Goal: Task Accomplishment & Management: Manage account settings

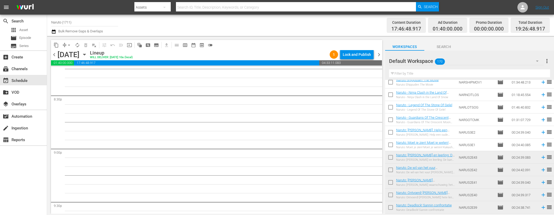
scroll to position [818, 0]
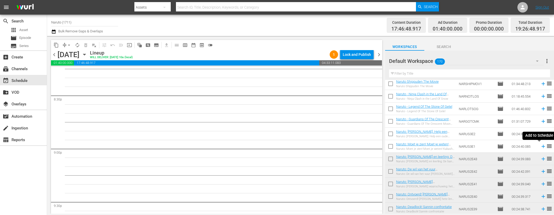
click at [540, 146] on icon at bounding box center [543, 147] width 6 height 6
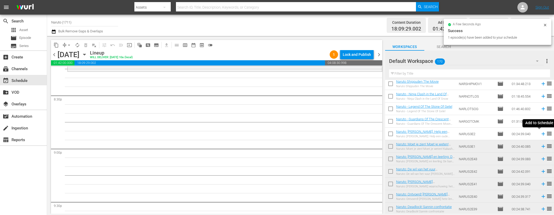
click at [541, 134] on icon at bounding box center [542, 133] width 3 height 3
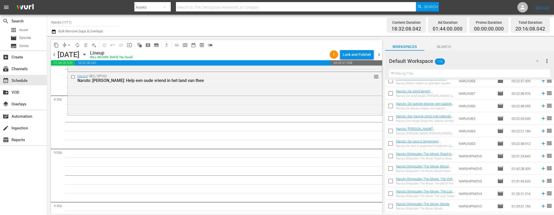
scroll to position [682, 0]
click at [541, 144] on icon at bounding box center [542, 144] width 3 height 3
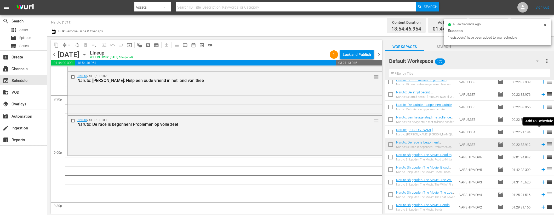
click at [541, 132] on icon at bounding box center [542, 132] width 3 height 3
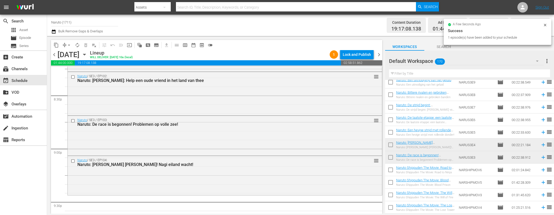
scroll to position [642, 0]
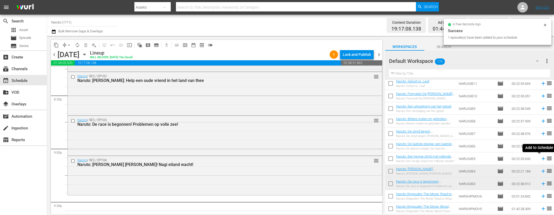
click at [540, 158] on icon at bounding box center [543, 159] width 6 height 6
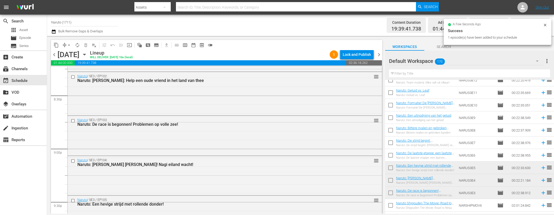
scroll to position [630, 0]
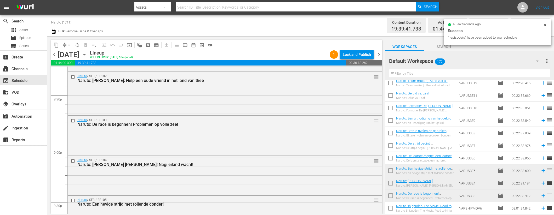
click at [541, 158] on icon at bounding box center [542, 158] width 3 height 3
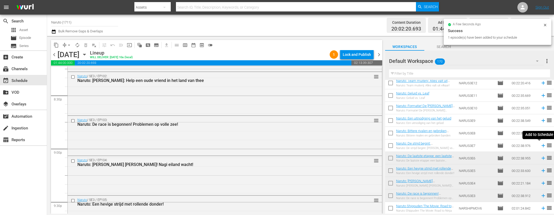
click at [540, 145] on icon at bounding box center [543, 146] width 6 height 6
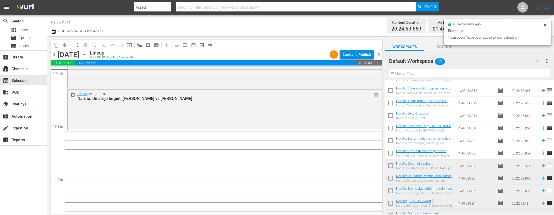
scroll to position [609, 0]
click at [540, 155] on icon at bounding box center [543, 155] width 6 height 6
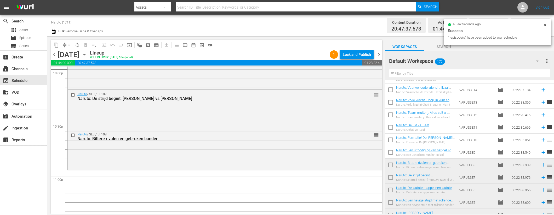
scroll to position [598, 0]
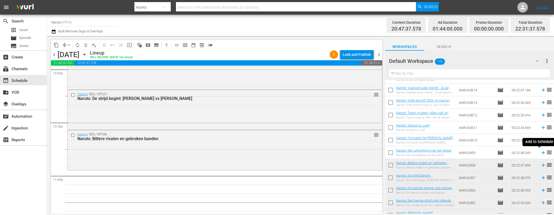
click at [540, 152] on icon at bounding box center [543, 153] width 6 height 6
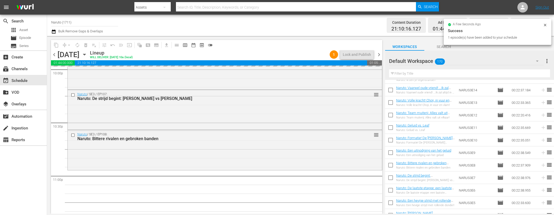
scroll to position [2411, 0]
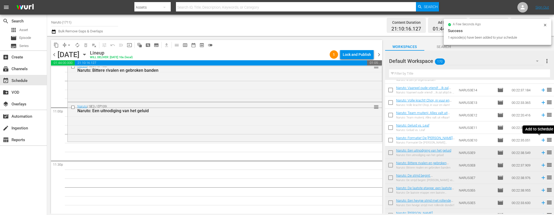
click at [540, 140] on icon at bounding box center [543, 140] width 6 height 6
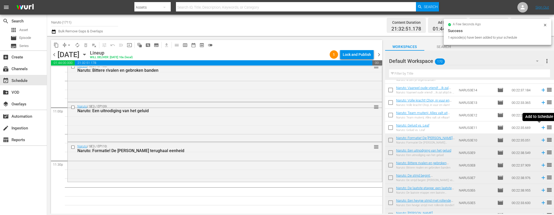
click at [540, 127] on icon at bounding box center [543, 128] width 6 height 6
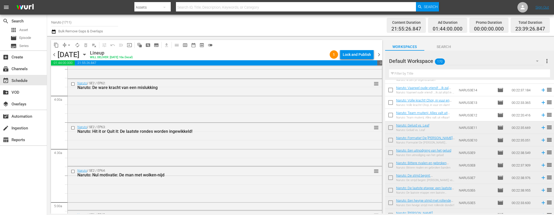
scroll to position [0, 0]
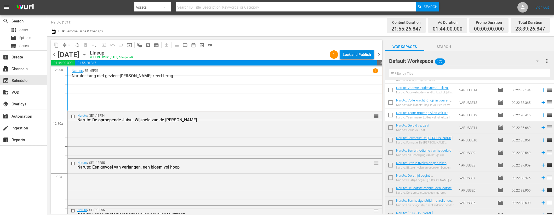
click at [369, 54] on div "Lock and Publish" at bounding box center [357, 54] width 28 height 9
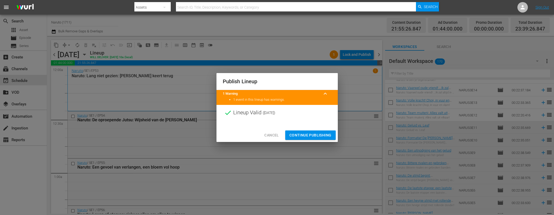
click at [310, 134] on span "Continue Publishing" at bounding box center [310, 135] width 42 height 7
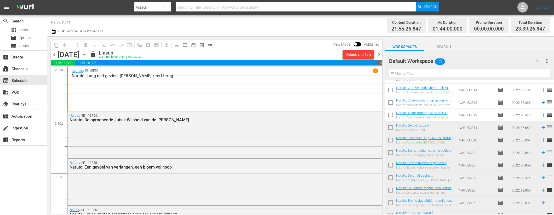
click at [378, 55] on span "chevron_right" at bounding box center [378, 54] width 7 height 7
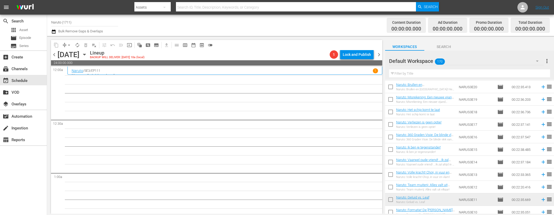
scroll to position [524, 0]
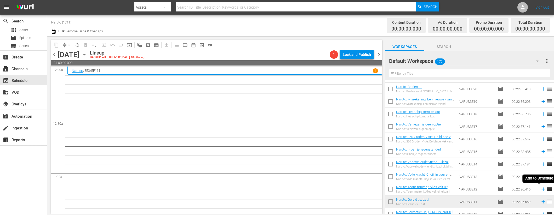
click at [541, 189] on icon at bounding box center [542, 189] width 3 height 3
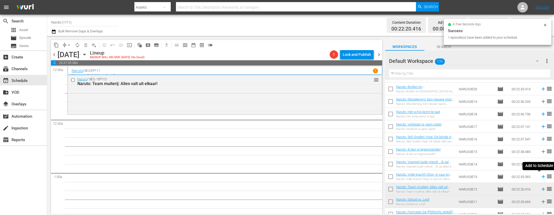
click at [540, 176] on icon at bounding box center [543, 177] width 6 height 6
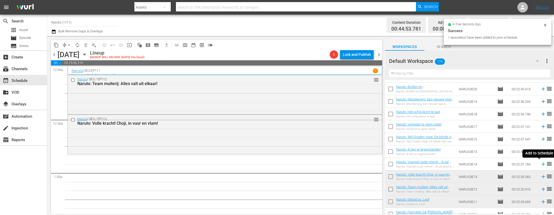
click at [540, 164] on icon at bounding box center [543, 164] width 6 height 6
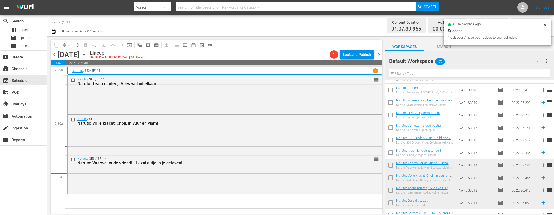
scroll to position [515, 0]
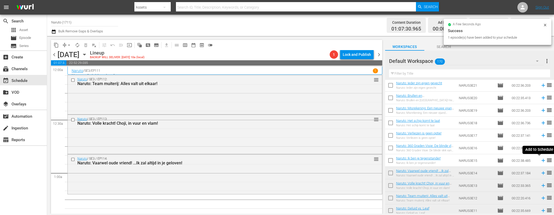
click at [541, 160] on icon at bounding box center [542, 160] width 3 height 3
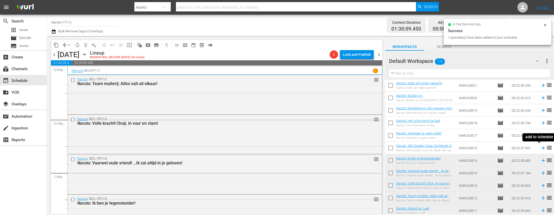
click at [541, 148] on icon at bounding box center [542, 148] width 3 height 3
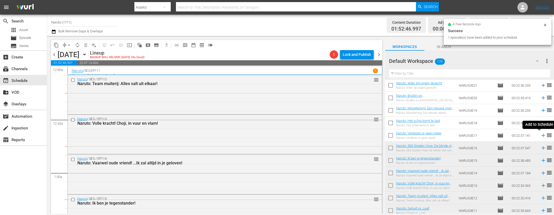
click at [541, 135] on icon at bounding box center [542, 135] width 3 height 3
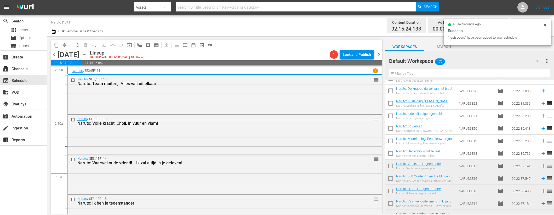
scroll to position [465, 0]
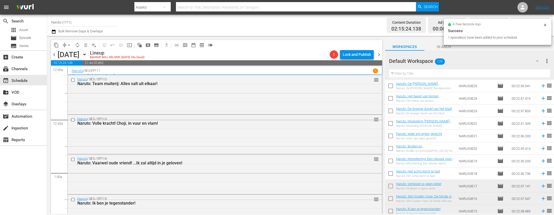
click at [540, 172] on icon at bounding box center [543, 174] width 6 height 6
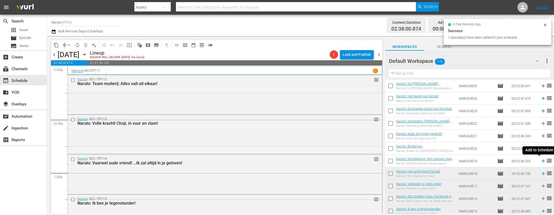
click at [540, 160] on icon at bounding box center [543, 161] width 6 height 6
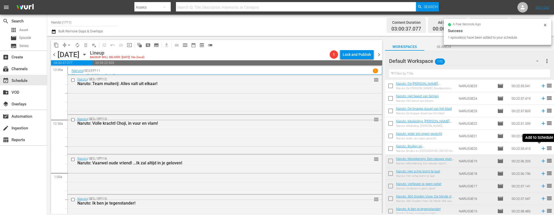
click at [540, 147] on icon at bounding box center [543, 149] width 6 height 6
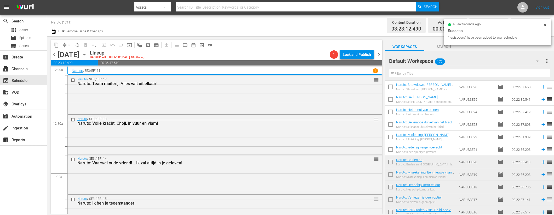
scroll to position [424, 0]
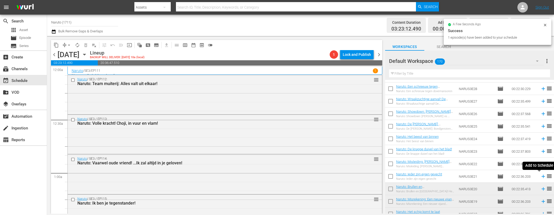
drag, startPoint x: 539, startPoint y: 176, endPoint x: 540, endPoint y: 170, distance: 6.1
click at [541, 176] on icon at bounding box center [542, 176] width 3 height 3
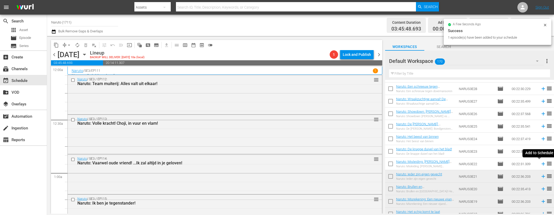
click at [540, 165] on icon at bounding box center [543, 164] width 6 height 6
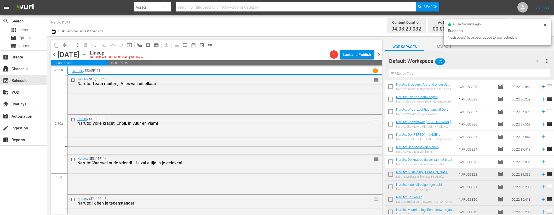
scroll to position [408, 0]
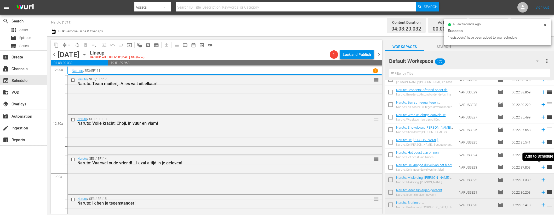
click at [540, 167] on icon at bounding box center [543, 168] width 6 height 6
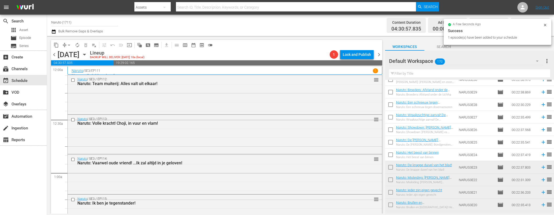
click at [540, 154] on icon at bounding box center [543, 155] width 6 height 6
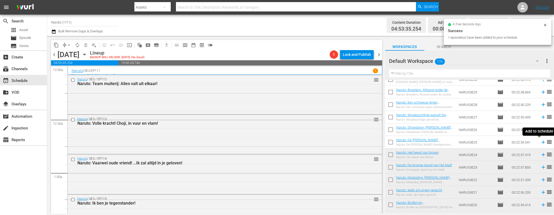
click at [540, 141] on icon at bounding box center [543, 143] width 6 height 6
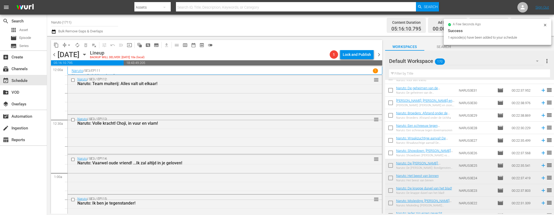
scroll to position [373, 0]
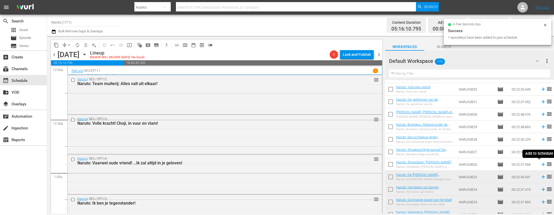
click at [540, 165] on icon at bounding box center [543, 165] width 6 height 6
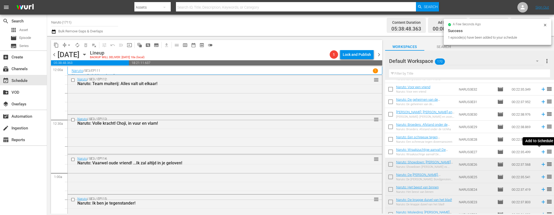
click at [541, 152] on icon at bounding box center [542, 151] width 3 height 3
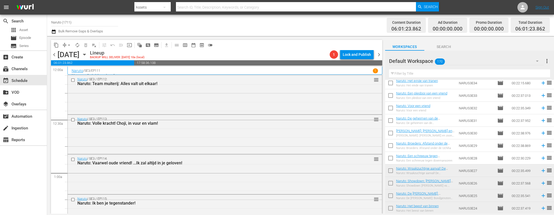
scroll to position [352, 0]
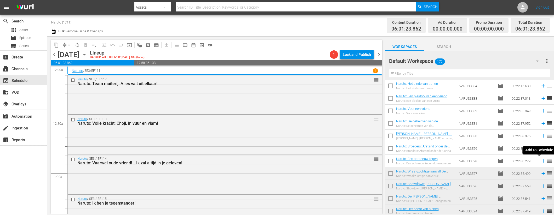
click at [541, 161] on icon at bounding box center [542, 161] width 3 height 3
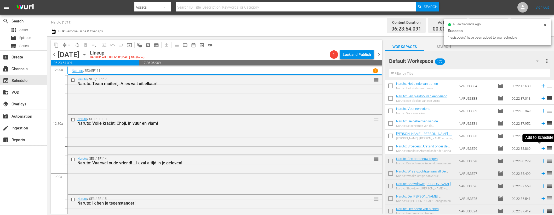
click at [540, 148] on icon at bounding box center [543, 149] width 6 height 6
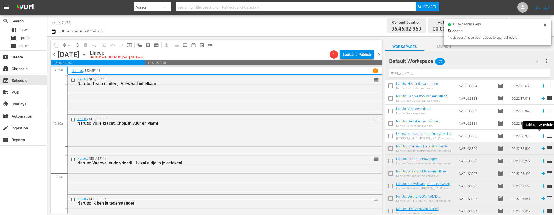
click at [541, 136] on icon at bounding box center [542, 136] width 3 height 3
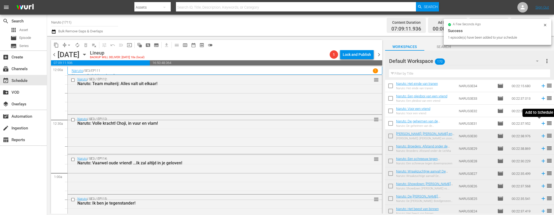
click at [541, 123] on icon at bounding box center [542, 123] width 3 height 3
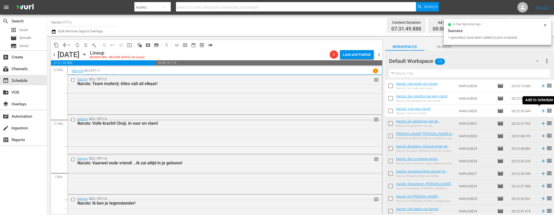
click at [541, 112] on icon at bounding box center [542, 110] width 3 height 3
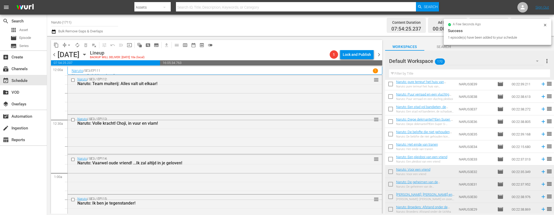
scroll to position [290, 0]
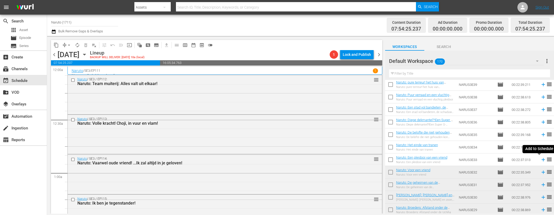
click at [540, 158] on icon at bounding box center [543, 160] width 6 height 6
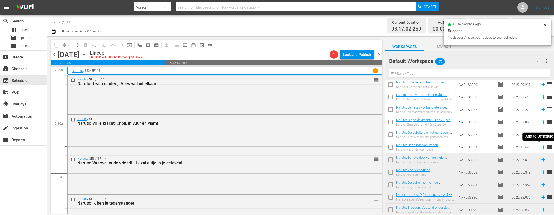
click at [541, 148] on icon at bounding box center [542, 147] width 3 height 3
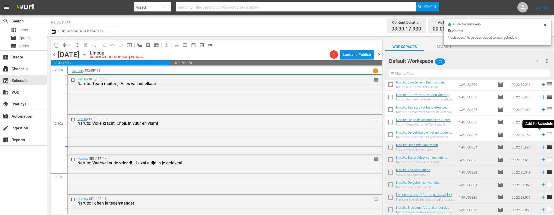
click at [540, 134] on icon at bounding box center [543, 135] width 6 height 6
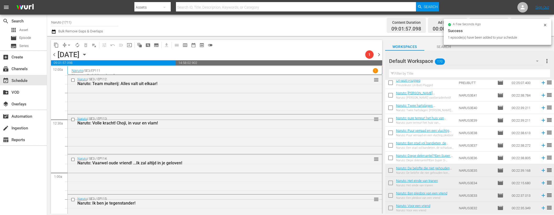
scroll to position [216, 0]
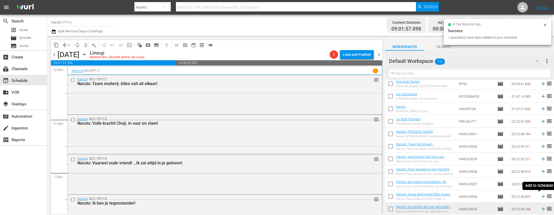
click at [541, 196] on icon at bounding box center [542, 196] width 3 height 3
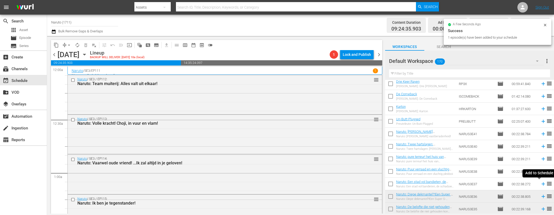
click at [541, 184] on icon at bounding box center [542, 184] width 3 height 3
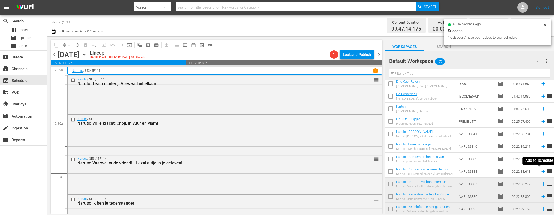
click at [541, 171] on icon at bounding box center [542, 171] width 3 height 3
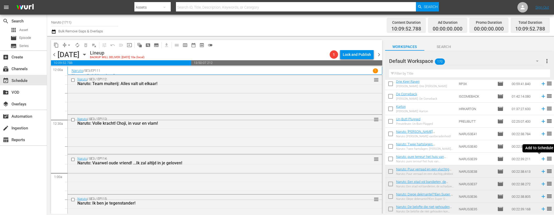
click at [540, 159] on icon at bounding box center [543, 159] width 6 height 6
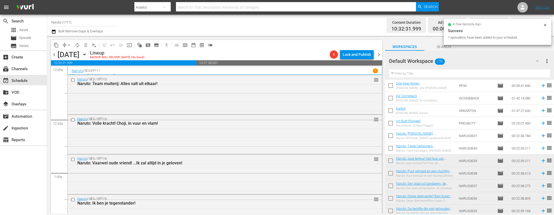
scroll to position [197, 0]
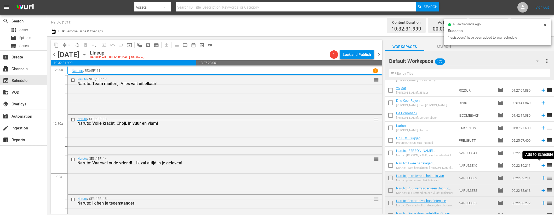
click at [540, 165] on icon at bounding box center [543, 166] width 6 height 6
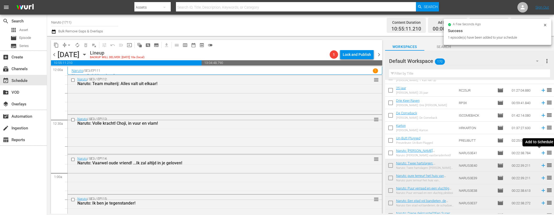
click at [541, 152] on icon at bounding box center [542, 153] width 3 height 3
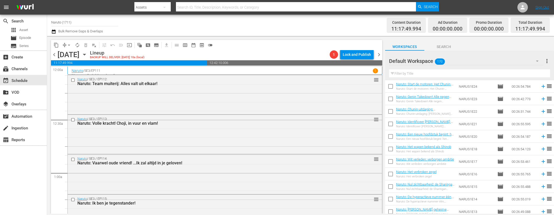
scroll to position [2010, 0]
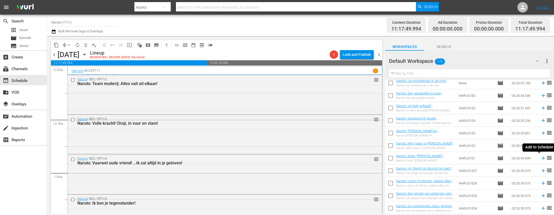
click at [541, 158] on icon at bounding box center [542, 158] width 3 height 3
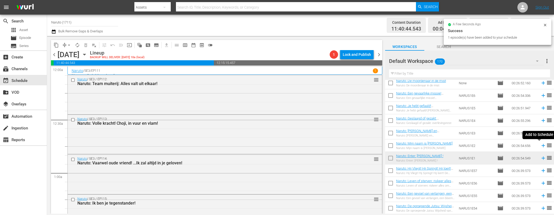
click at [540, 145] on icon at bounding box center [543, 146] width 6 height 6
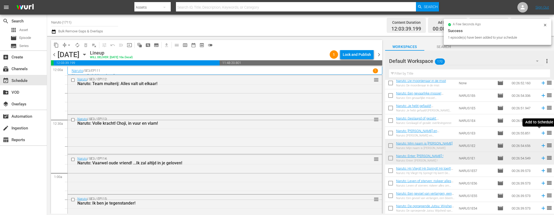
click at [540, 132] on icon at bounding box center [543, 133] width 6 height 6
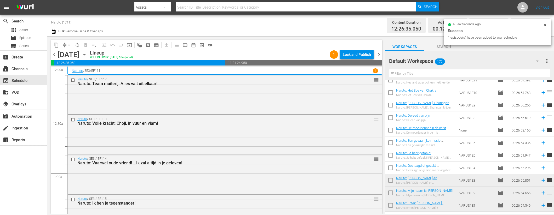
scroll to position [1962, 0]
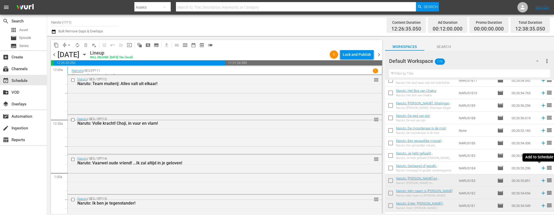
click at [541, 168] on icon at bounding box center [542, 168] width 3 height 3
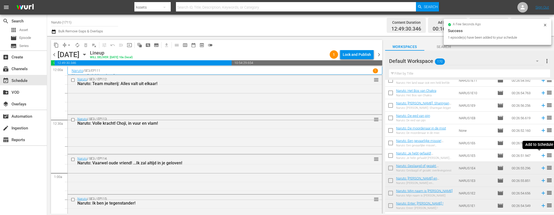
click at [540, 157] on icon at bounding box center [543, 156] width 6 height 6
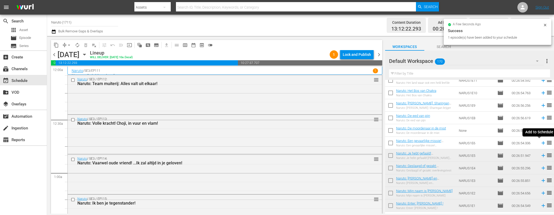
click at [541, 143] on icon at bounding box center [542, 143] width 3 height 3
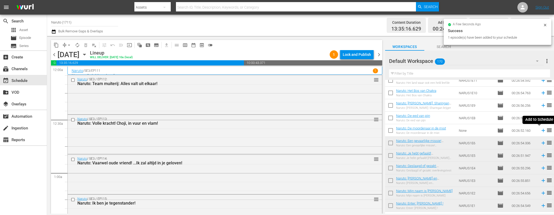
click at [541, 130] on icon at bounding box center [542, 130] width 3 height 3
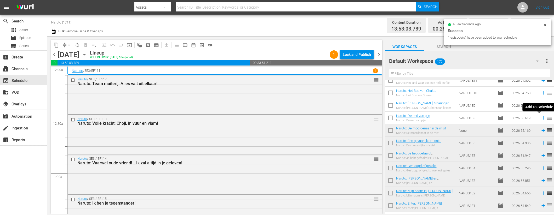
click at [540, 117] on icon at bounding box center [543, 118] width 6 height 6
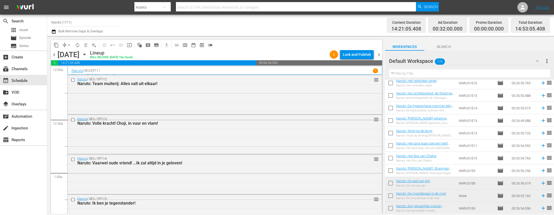
scroll to position [1895, 0]
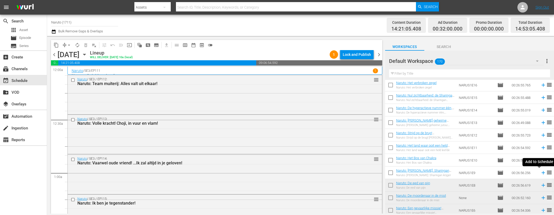
click at [540, 173] on icon at bounding box center [543, 173] width 6 height 6
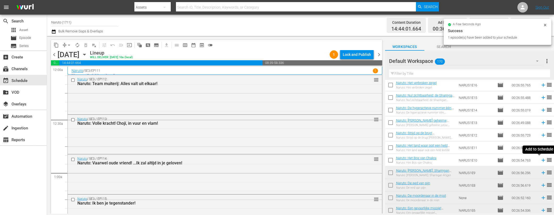
click at [540, 160] on icon at bounding box center [543, 161] width 6 height 6
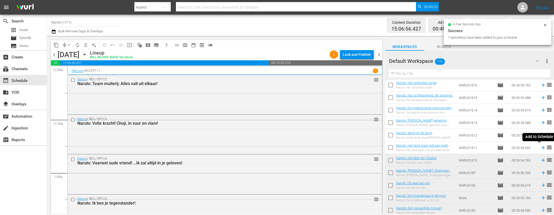
click at [541, 148] on icon at bounding box center [542, 147] width 3 height 3
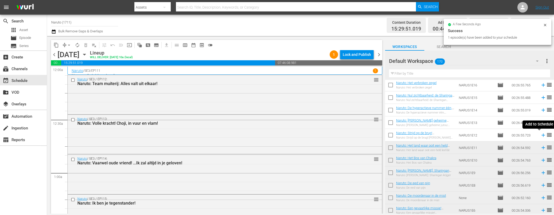
click at [541, 135] on icon at bounding box center [542, 135] width 3 height 3
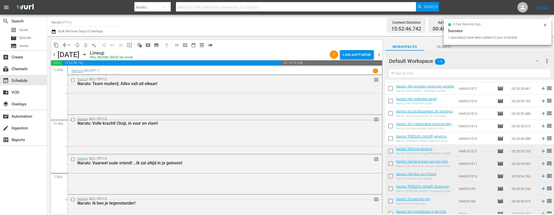
scroll to position [1874, 0]
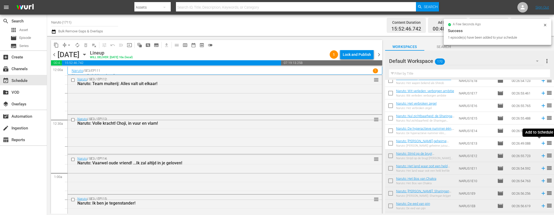
click at [541, 144] on icon at bounding box center [542, 143] width 3 height 3
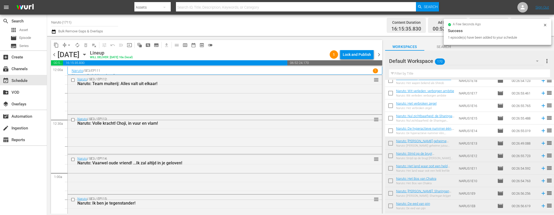
scroll to position [1867, 0]
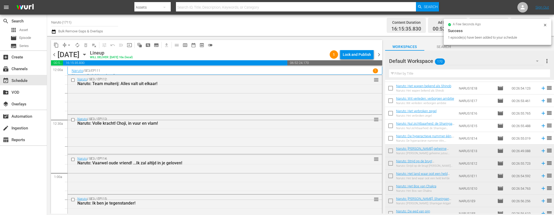
click at [541, 140] on icon at bounding box center [542, 138] width 3 height 3
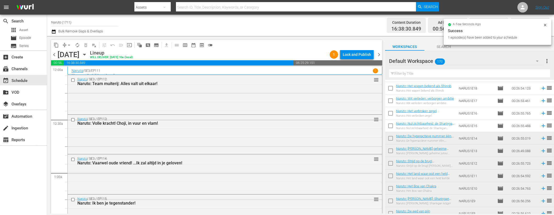
scroll to position [1826, 0]
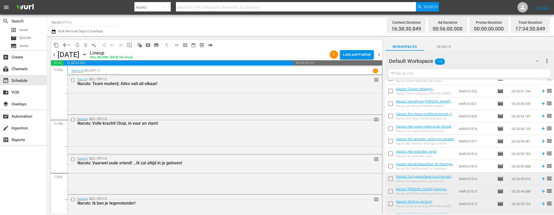
click at [540, 166] on icon at bounding box center [543, 167] width 6 height 6
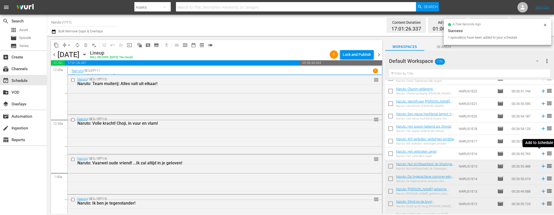
click at [540, 154] on icon at bounding box center [543, 154] width 6 height 6
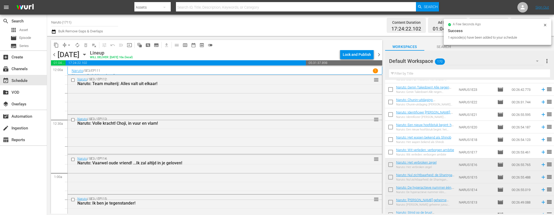
scroll to position [1810, 0]
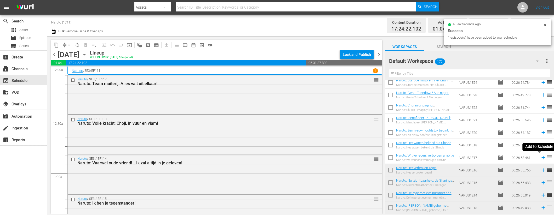
click at [540, 156] on icon at bounding box center [543, 158] width 6 height 6
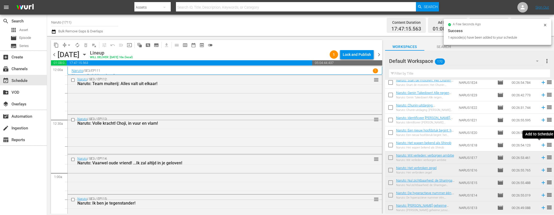
click at [541, 145] on icon at bounding box center [542, 145] width 3 height 3
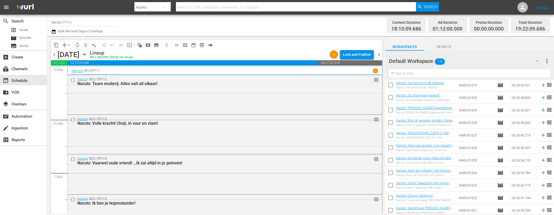
scroll to position [1708, 0]
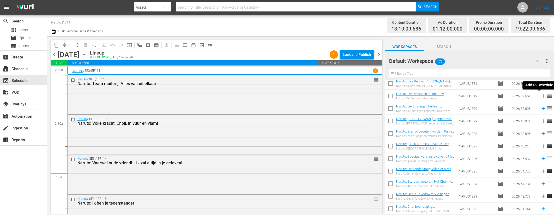
click at [541, 96] on icon at bounding box center [542, 96] width 3 height 3
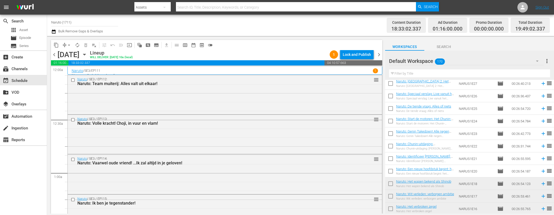
scroll to position [1787, 0]
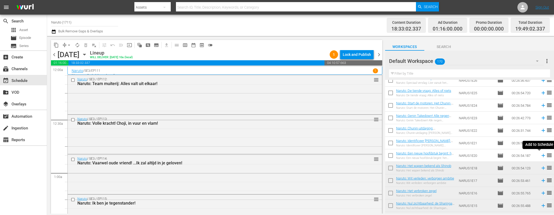
click at [541, 155] on icon at bounding box center [542, 155] width 3 height 3
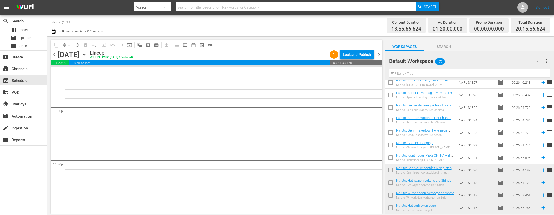
scroll to position [1748, 0]
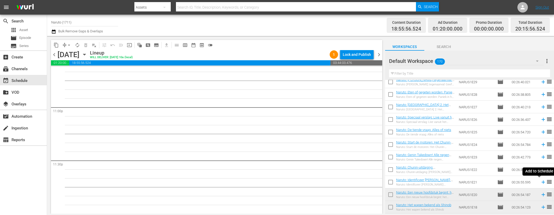
drag, startPoint x: 539, startPoint y: 182, endPoint x: 541, endPoint y: 166, distance: 16.0
click at [541, 182] on icon at bounding box center [542, 182] width 3 height 3
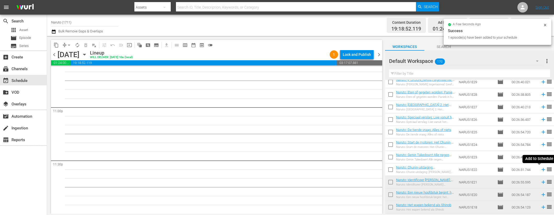
scroll to position [2402, 0]
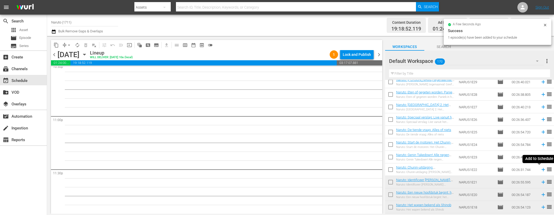
click at [540, 169] on icon at bounding box center [543, 170] width 6 height 6
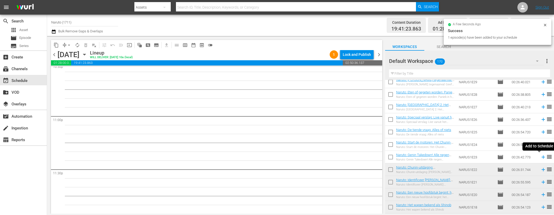
click at [540, 156] on icon at bounding box center [543, 157] width 6 height 6
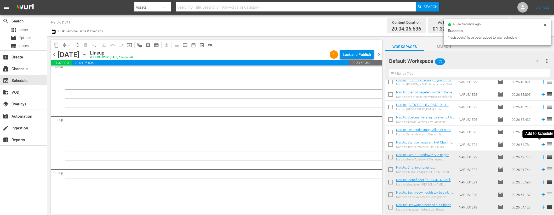
click at [541, 143] on icon at bounding box center [542, 144] width 3 height 3
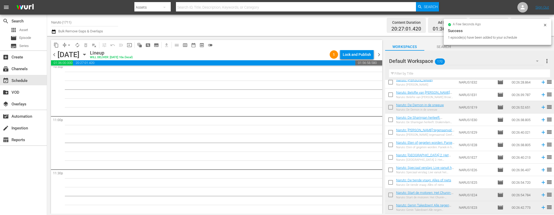
scroll to position [2393, 0]
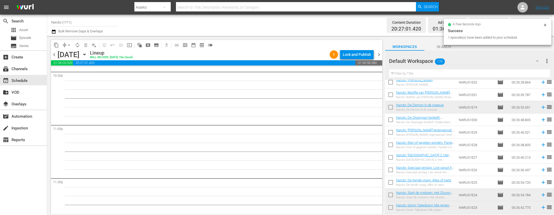
click at [541, 182] on icon at bounding box center [542, 182] width 3 height 3
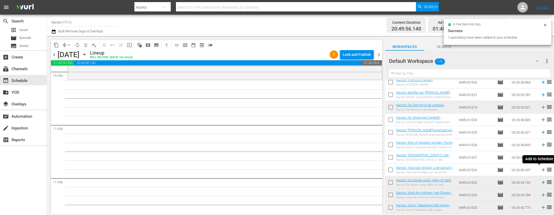
click at [541, 170] on icon at bounding box center [542, 170] width 3 height 3
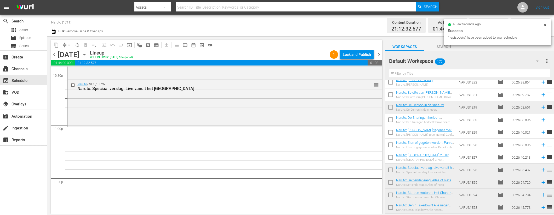
scroll to position [1690, 0]
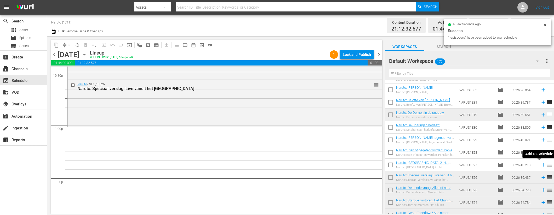
click at [541, 164] on icon at bounding box center [542, 165] width 3 height 3
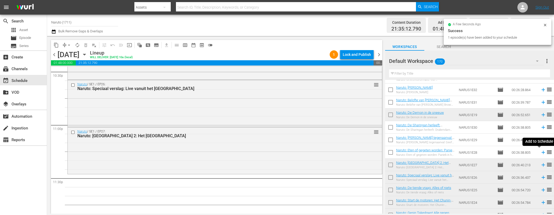
click at [540, 152] on icon at bounding box center [543, 153] width 6 height 6
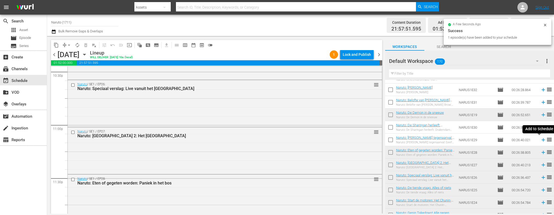
click at [540, 139] on icon at bounding box center [543, 140] width 6 height 6
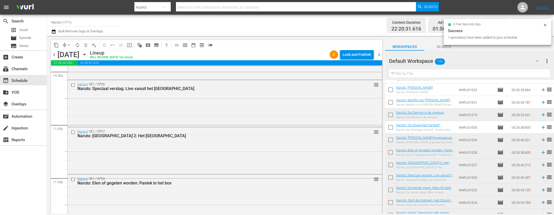
scroll to position [1646, 0]
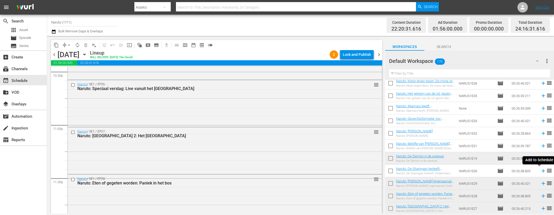
click at [540, 170] on icon at bounding box center [543, 171] width 6 height 6
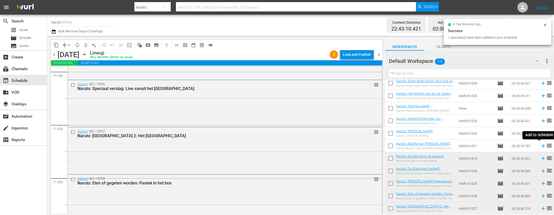
click at [541, 146] on icon at bounding box center [542, 145] width 3 height 3
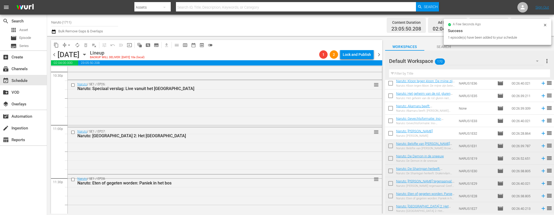
scroll to position [1624, 0]
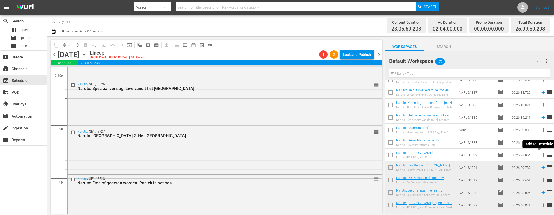
click at [541, 155] on icon at bounding box center [542, 155] width 3 height 3
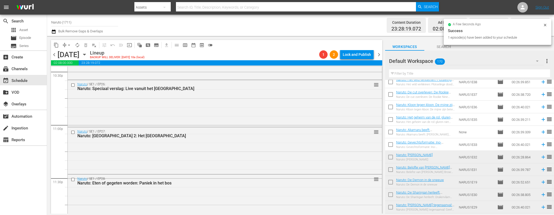
scroll to position [1606, 0]
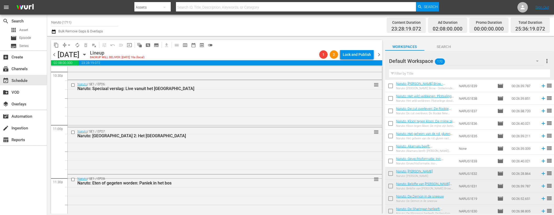
click at [541, 160] on icon at bounding box center [542, 161] width 3 height 3
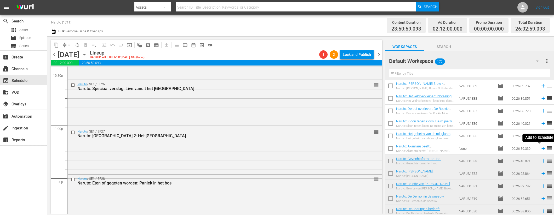
click at [541, 148] on icon at bounding box center [542, 148] width 3 height 3
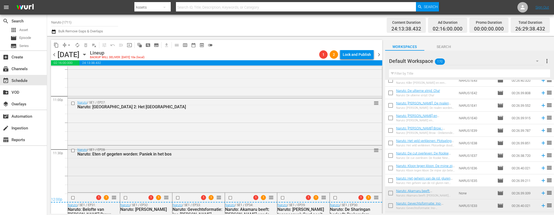
scroll to position [2448, 0]
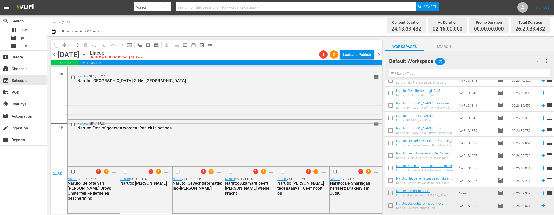
click at [72, 172] on div "12:00p" at bounding box center [216, 173] width 331 height 5
click at [126, 171] on input "checkbox" at bounding box center [125, 172] width 5 height 4
click at [177, 171] on input "checkbox" at bounding box center [178, 172] width 5 height 4
click at [229, 169] on div at bounding box center [231, 172] width 8 height 6
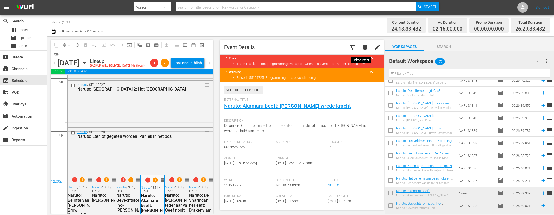
click at [362, 48] on span "delete" at bounding box center [365, 47] width 6 height 6
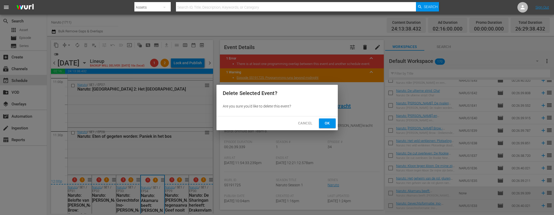
click at [326, 126] on span "Ok" at bounding box center [327, 123] width 8 height 7
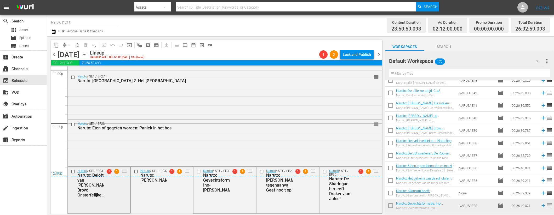
click at [74, 169] on div at bounding box center [73, 172] width 8 height 6
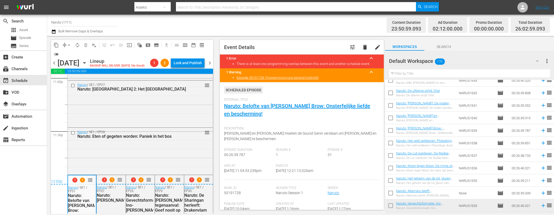
click at [362, 46] on span "delete" at bounding box center [365, 47] width 6 height 6
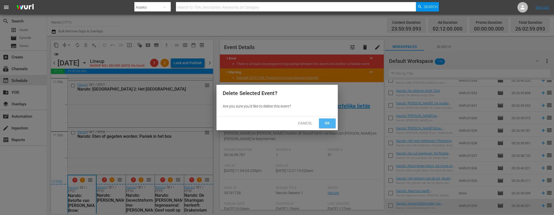
click at [331, 123] on span "Ok" at bounding box center [327, 123] width 8 height 7
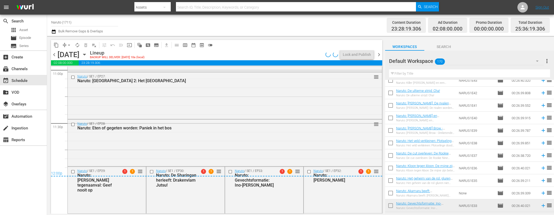
click at [306, 172] on div "12:00p" at bounding box center [216, 173] width 331 height 5
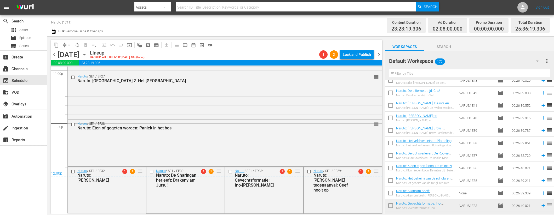
click at [229, 172] on div "12:00p" at bounding box center [216, 173] width 331 height 5
click at [228, 172] on div "12:00p" at bounding box center [216, 173] width 331 height 5
click at [228, 168] on div "Naruto / SE1 / EP33: Naruto: Gevechtsformatie: Ino-Shika-Cho 1 1 reorder" at bounding box center [264, 178] width 78 height 23
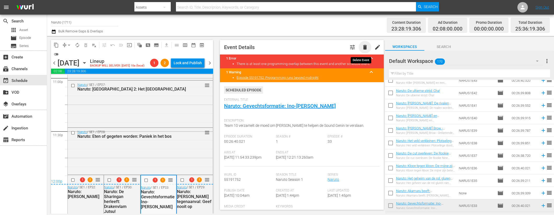
click at [362, 48] on span "delete" at bounding box center [365, 47] width 6 height 6
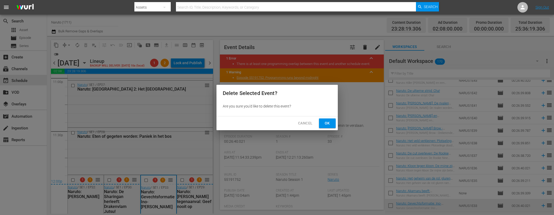
click at [321, 123] on button "Ok" at bounding box center [327, 124] width 17 height 10
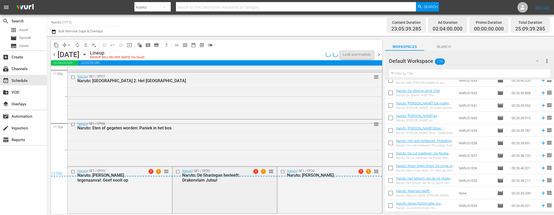
click at [194, 190] on div "Naruto / SE1 / EP30: Naruto: De Sharingan herleeft: Drakenvlam Jutsu! 1 1 reord…" at bounding box center [224, 190] width 104 height 46
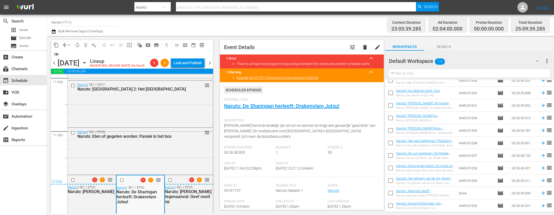
click at [362, 45] on span "delete" at bounding box center [365, 47] width 6 height 6
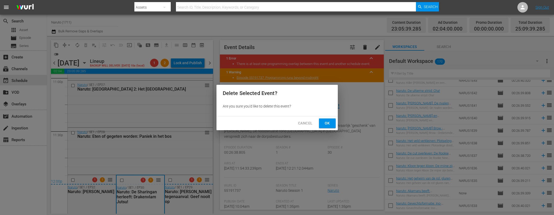
drag, startPoint x: 332, startPoint y: 117, endPoint x: 331, endPoint y: 127, distance: 10.0
click at [332, 117] on div "Cancel Ok" at bounding box center [276, 124] width 121 height 14
click at [331, 127] on button "Ok" at bounding box center [327, 124] width 17 height 10
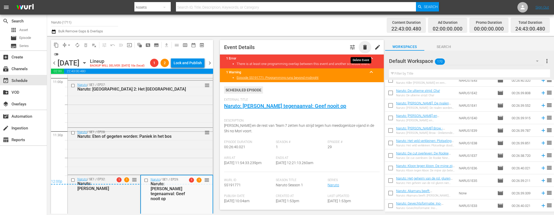
click at [362, 44] on span "delete" at bounding box center [365, 47] width 6 height 6
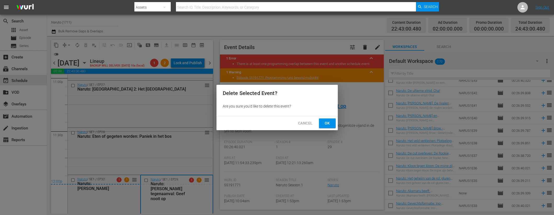
click at [331, 126] on span "Ok" at bounding box center [327, 123] width 8 height 7
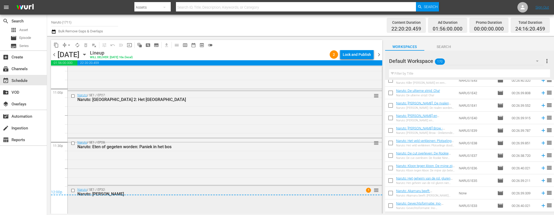
scroll to position [2448, 0]
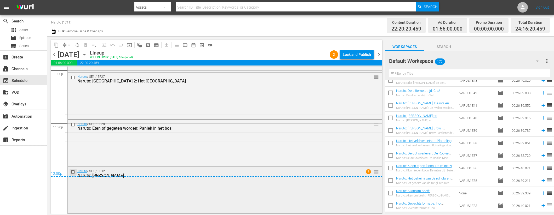
click at [73, 171] on input "checkbox" at bounding box center [73, 172] width 5 height 4
click at [85, 43] on span "delete_forever_outlined" at bounding box center [85, 45] width 5 height 5
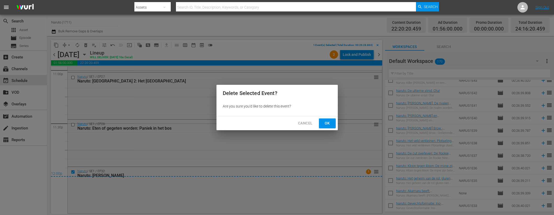
click at [328, 124] on span "Ok" at bounding box center [327, 123] width 8 height 7
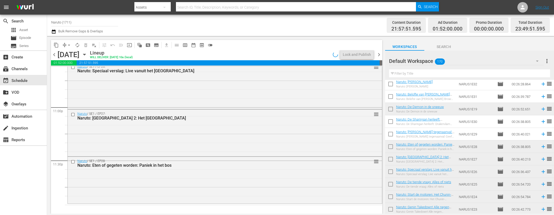
scroll to position [1694, 0]
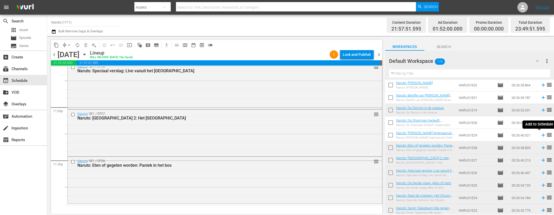
click at [541, 135] on icon at bounding box center [542, 135] width 3 height 3
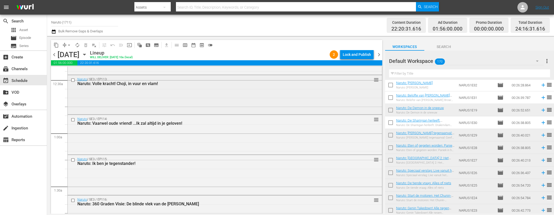
scroll to position [0, 0]
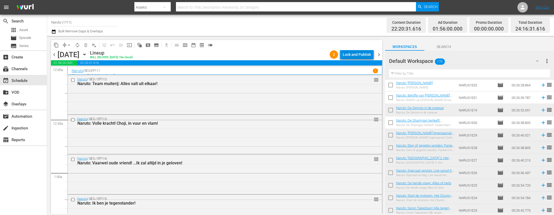
click at [353, 57] on div "Lock and Publish" at bounding box center [357, 54] width 28 height 9
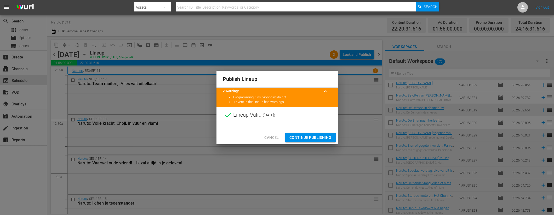
click at [303, 136] on span "Continue Publishing" at bounding box center [310, 138] width 42 height 7
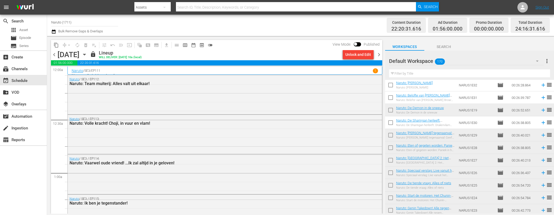
click at [378, 55] on span "chevron_right" at bounding box center [378, 54] width 7 height 7
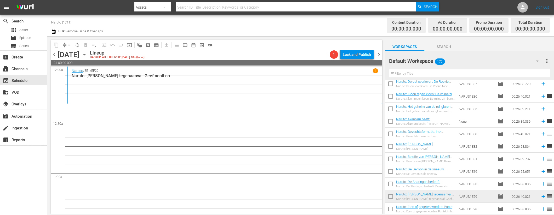
scroll to position [1627, 0]
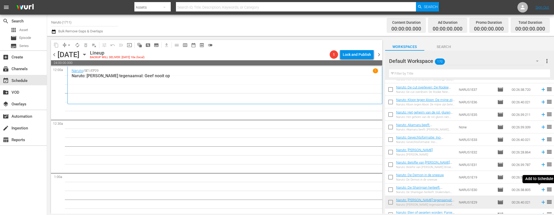
click at [541, 189] on icon at bounding box center [542, 189] width 3 height 3
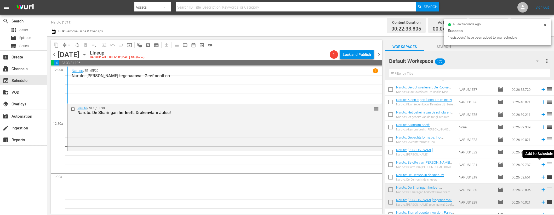
click at [540, 164] on icon at bounding box center [543, 165] width 6 height 6
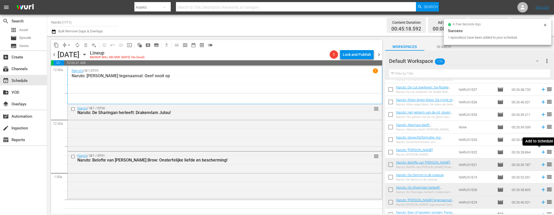
click at [540, 151] on icon at bounding box center [543, 152] width 6 height 6
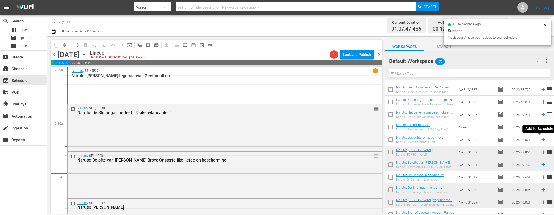
click at [541, 140] on icon at bounding box center [542, 139] width 3 height 3
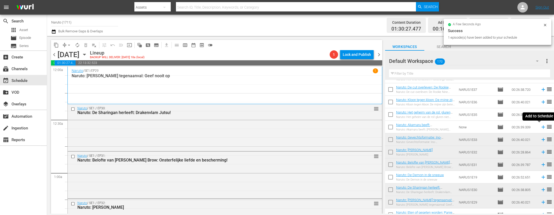
click at [540, 128] on icon at bounding box center [543, 127] width 6 height 6
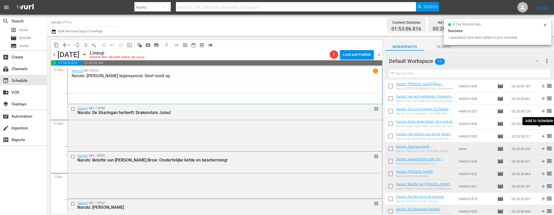
scroll to position [1602, 0]
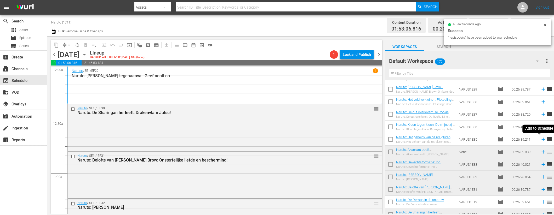
click at [540, 139] on icon at bounding box center [543, 140] width 6 height 6
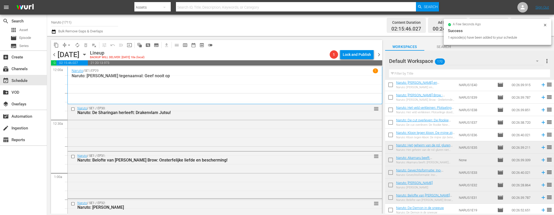
scroll to position [1587, 0]
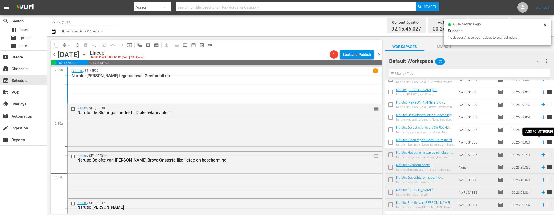
click at [540, 142] on icon at bounding box center [543, 143] width 6 height 6
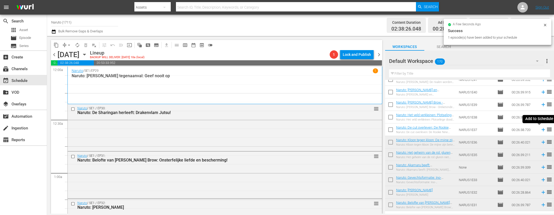
click at [540, 128] on icon at bounding box center [543, 130] width 6 height 6
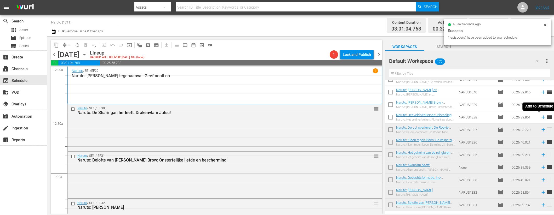
click at [541, 117] on icon at bounding box center [542, 117] width 3 height 3
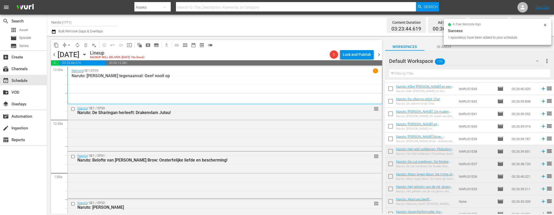
scroll to position [1537, 0]
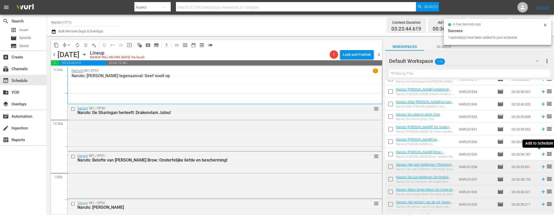
click at [540, 152] on icon at bounding box center [543, 155] width 6 height 6
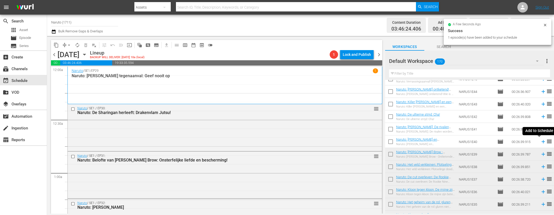
click at [541, 141] on icon at bounding box center [542, 141] width 3 height 3
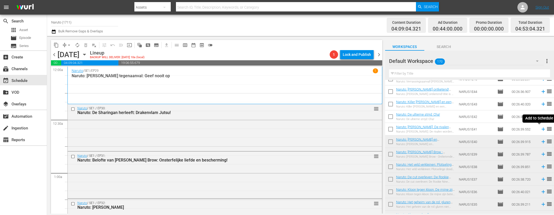
click at [541, 130] on icon at bounding box center [542, 129] width 3 height 3
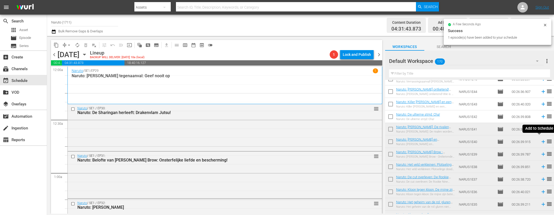
scroll to position [1501, 0]
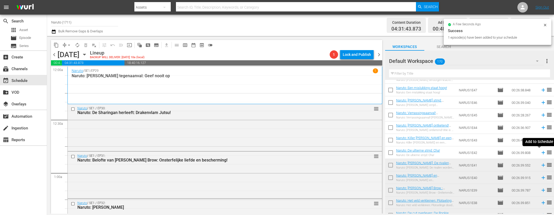
click at [541, 153] on icon at bounding box center [542, 152] width 3 height 3
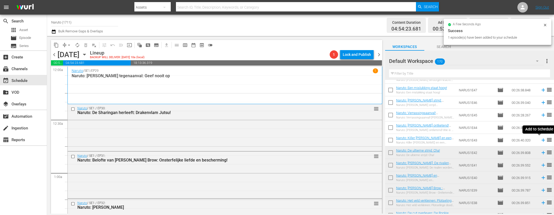
click at [540, 139] on icon at bounding box center [543, 140] width 6 height 6
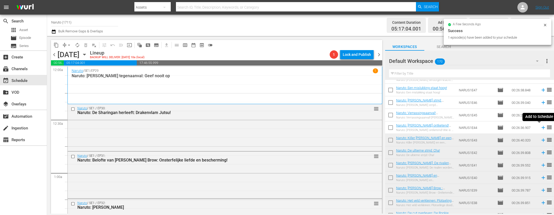
click at [541, 128] on icon at bounding box center [542, 127] width 3 height 3
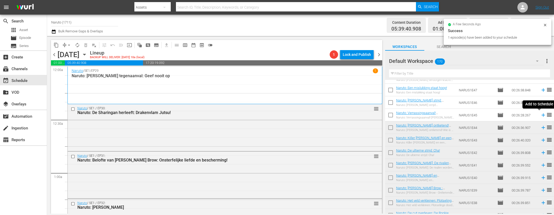
click at [540, 115] on icon at bounding box center [543, 115] width 6 height 6
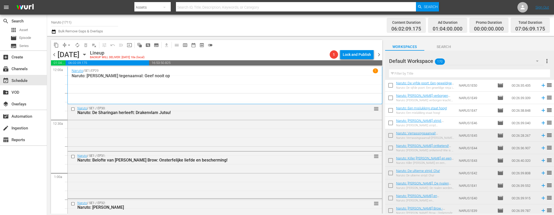
scroll to position [1478, 0]
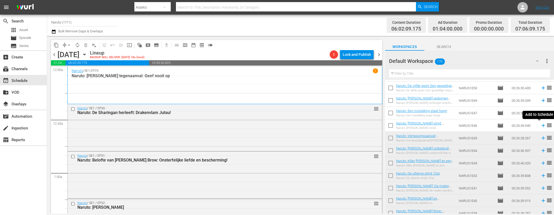
click at [541, 124] on icon at bounding box center [542, 125] width 3 height 3
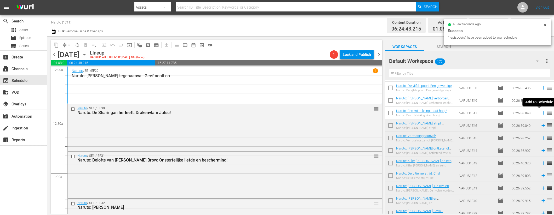
click at [541, 113] on icon at bounding box center [542, 113] width 3 height 3
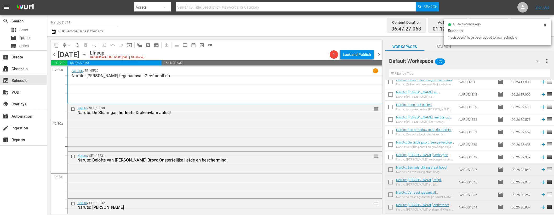
scroll to position [1421, 0]
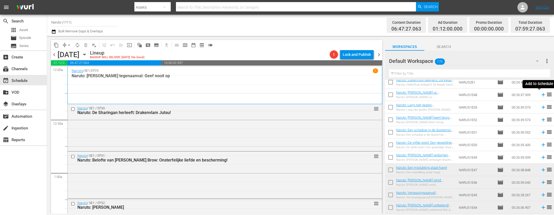
click at [540, 92] on icon at bounding box center [543, 95] width 6 height 6
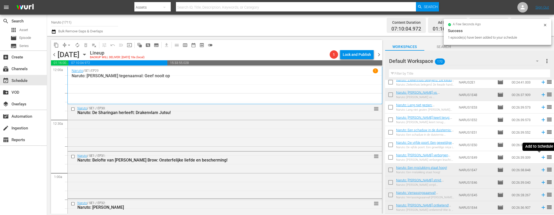
click at [541, 157] on icon at bounding box center [542, 157] width 3 height 3
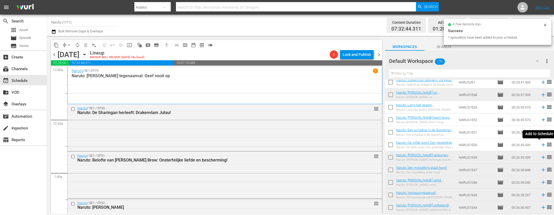
click at [541, 144] on icon at bounding box center [542, 144] width 3 height 3
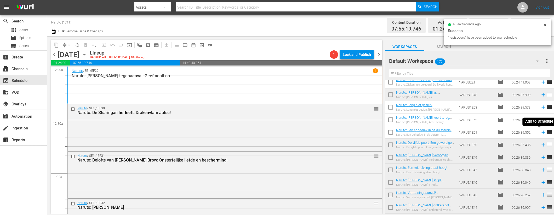
click at [541, 131] on icon at bounding box center [542, 132] width 3 height 3
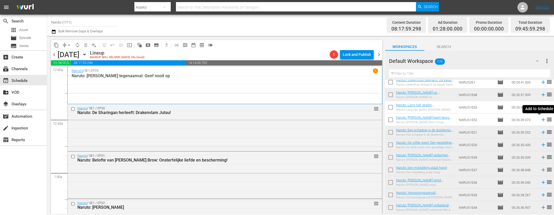
click at [541, 120] on icon at bounding box center [542, 119] width 3 height 3
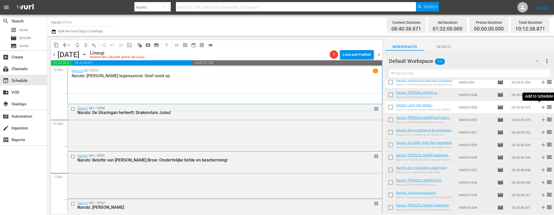
click at [540, 107] on icon at bounding box center [543, 108] width 6 height 6
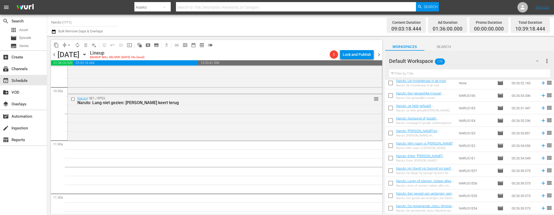
scroll to position [1071, 0]
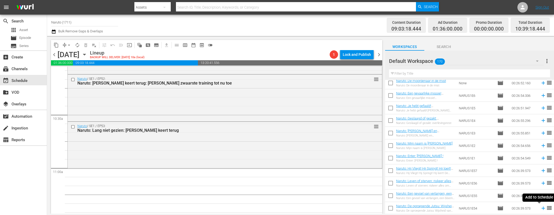
click at [540, 208] on icon at bounding box center [543, 209] width 6 height 6
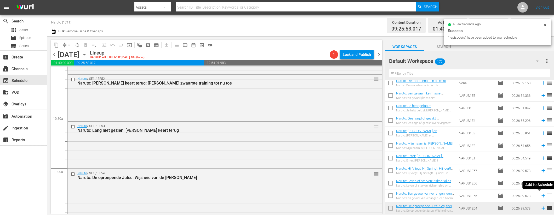
click at [540, 194] on icon at bounding box center [543, 196] width 6 height 6
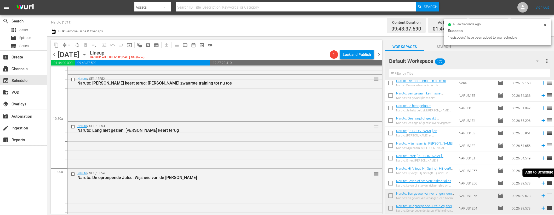
click at [541, 183] on icon at bounding box center [542, 183] width 3 height 3
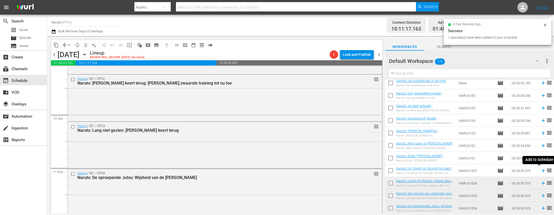
click at [541, 171] on icon at bounding box center [542, 170] width 3 height 3
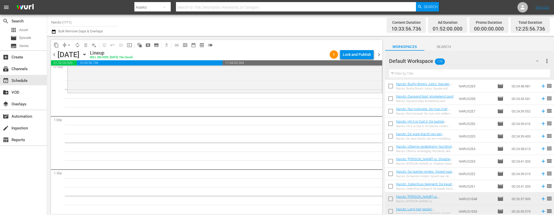
scroll to position [1359, 0]
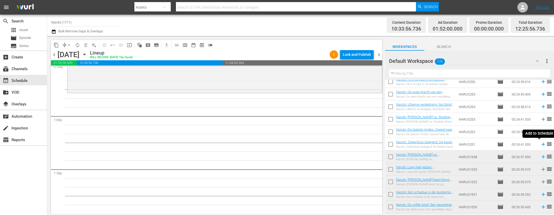
click at [541, 144] on icon at bounding box center [542, 144] width 3 height 3
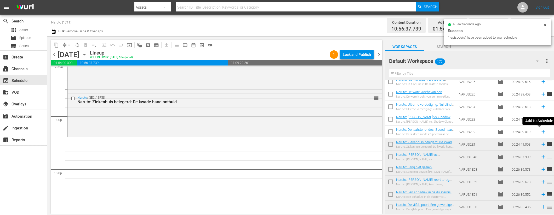
click at [540, 131] on icon at bounding box center [543, 132] width 6 height 6
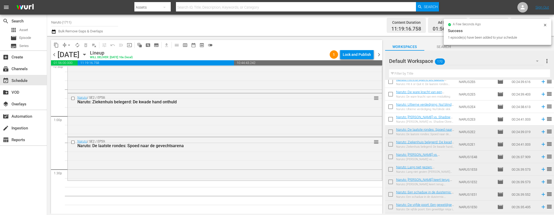
scroll to position [1350, 0]
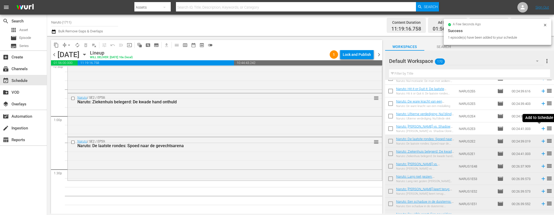
click at [541, 128] on icon at bounding box center [542, 128] width 3 height 3
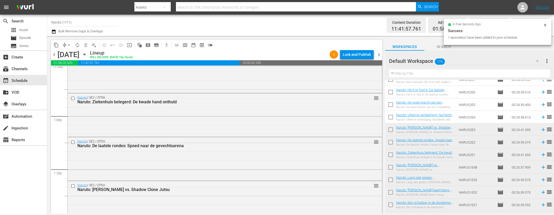
scroll to position [1296, 0]
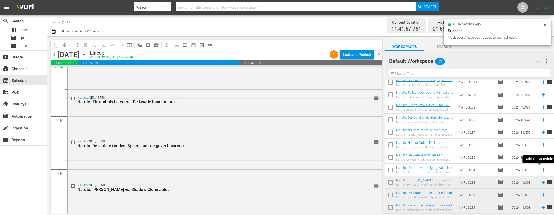
click at [540, 171] on icon at bounding box center [543, 170] width 6 height 6
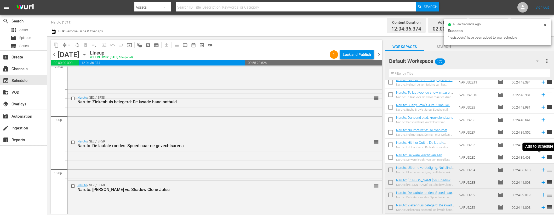
click at [541, 157] on icon at bounding box center [542, 157] width 3 height 3
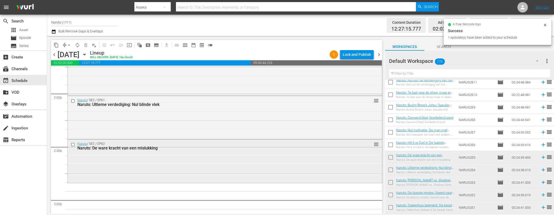
scroll to position [1473, 0]
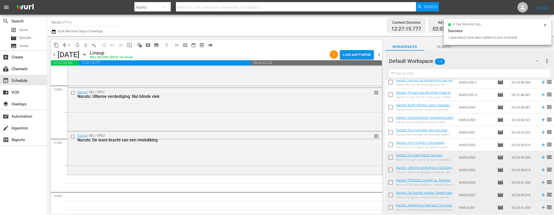
click at [540, 147] on icon at bounding box center [543, 145] width 6 height 6
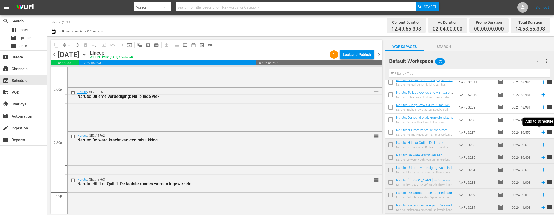
click at [541, 132] on icon at bounding box center [542, 132] width 3 height 3
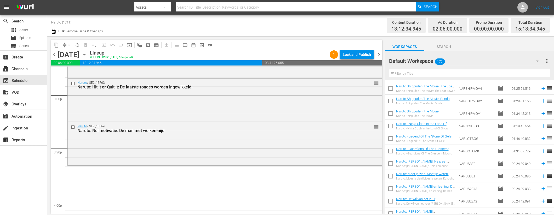
scroll to position [787, 0]
click at [541, 140] on icon at bounding box center [542, 139] width 3 height 3
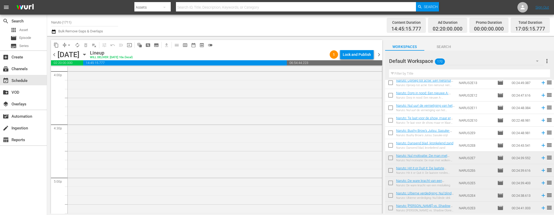
scroll to position [1271, 0]
click at [541, 145] on icon at bounding box center [542, 144] width 3 height 3
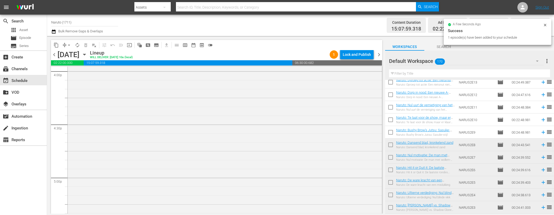
scroll to position [1825, 0]
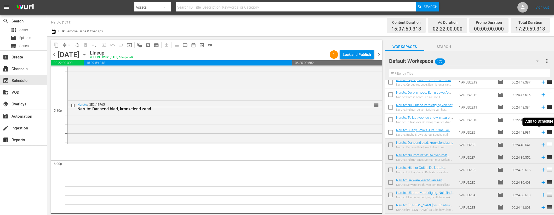
click at [541, 132] on icon at bounding box center [542, 132] width 3 height 3
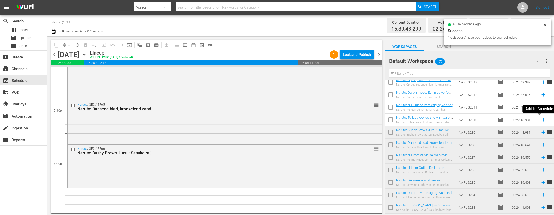
click at [541, 120] on icon at bounding box center [542, 119] width 3 height 3
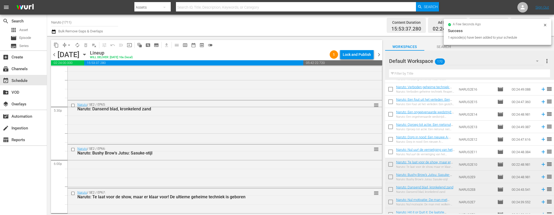
scroll to position [1226, 0]
click at [540, 152] on icon at bounding box center [543, 152] width 6 height 6
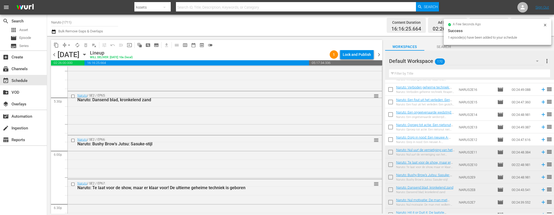
scroll to position [1976, 0]
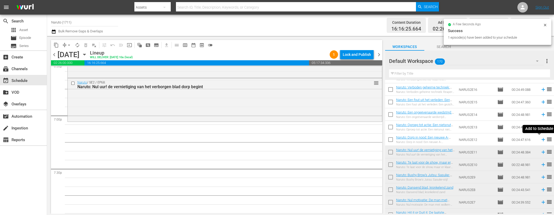
click at [541, 139] on icon at bounding box center [542, 139] width 3 height 3
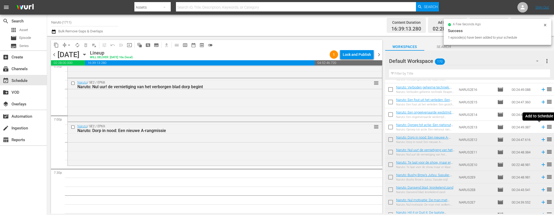
click at [541, 126] on icon at bounding box center [542, 127] width 3 height 3
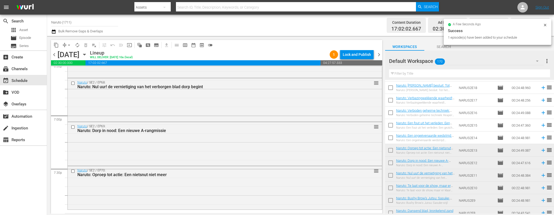
scroll to position [1201, 0]
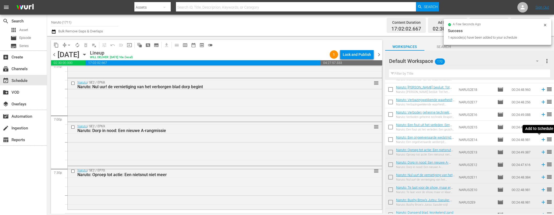
click at [541, 140] on icon at bounding box center [542, 139] width 3 height 3
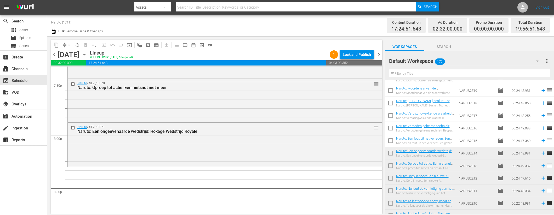
scroll to position [1186, 0]
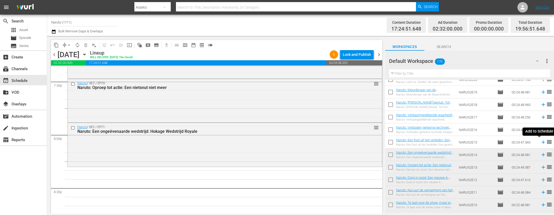
click at [540, 143] on icon at bounding box center [543, 143] width 6 height 6
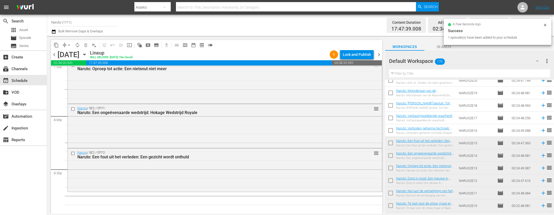
scroll to position [1185, 0]
click at [541, 131] on icon at bounding box center [542, 130] width 3 height 3
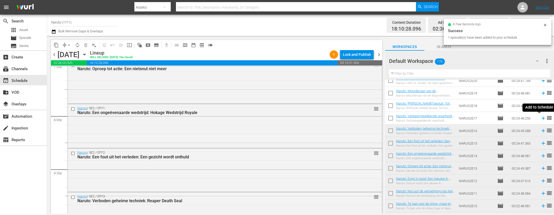
click at [541, 118] on icon at bounding box center [542, 118] width 3 height 3
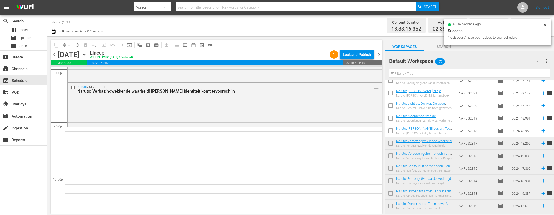
scroll to position [1158, 0]
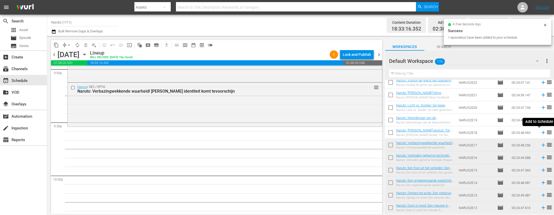
click at [541, 131] on icon at bounding box center [542, 132] width 3 height 3
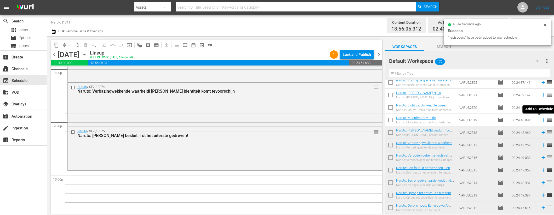
click at [541, 120] on icon at bounding box center [542, 120] width 3 height 3
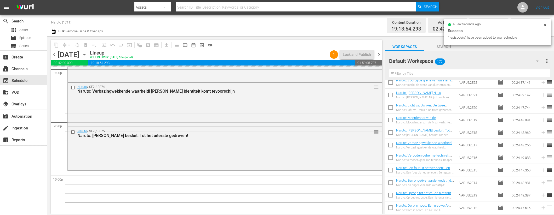
scroll to position [1109, 0]
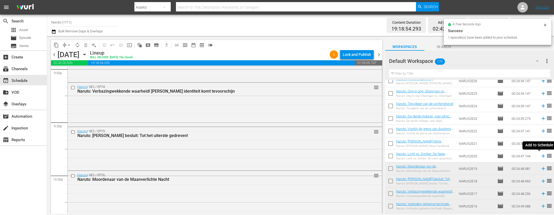
click at [541, 155] on icon at bounding box center [542, 156] width 3 height 3
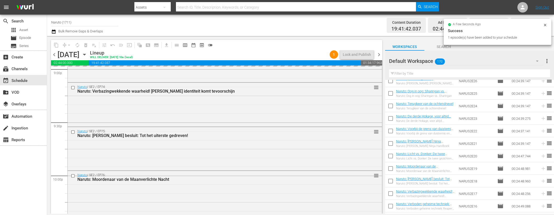
scroll to position [2411, 0]
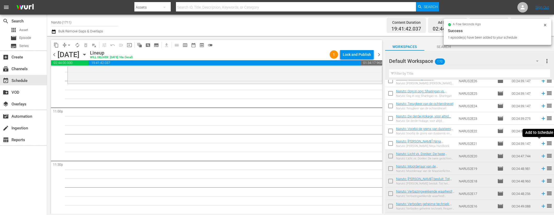
click at [541, 144] on icon at bounding box center [542, 143] width 3 height 3
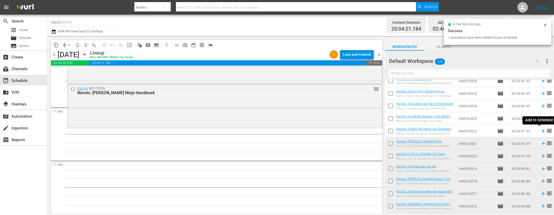
click at [541, 131] on icon at bounding box center [542, 131] width 3 height 3
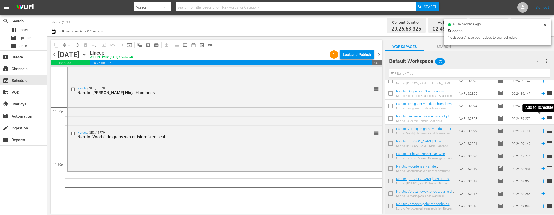
click at [540, 118] on icon at bounding box center [543, 119] width 6 height 6
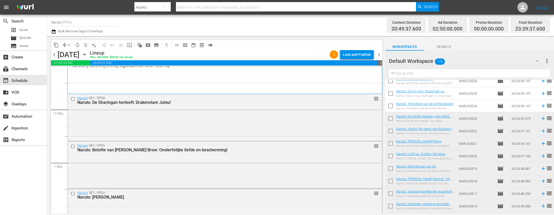
scroll to position [0, 0]
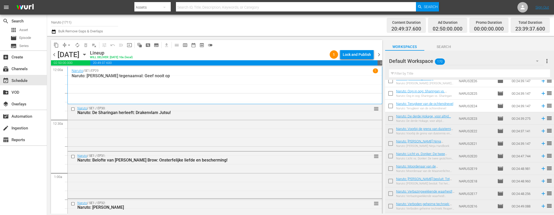
click at [379, 53] on span "chevron_right" at bounding box center [378, 54] width 7 height 7
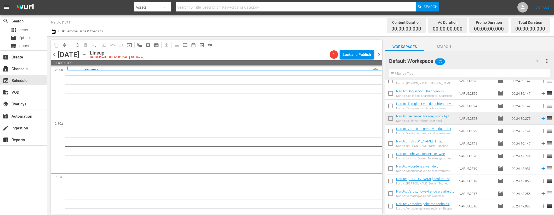
click at [53, 54] on span "chevron_left" at bounding box center [54, 54] width 7 height 7
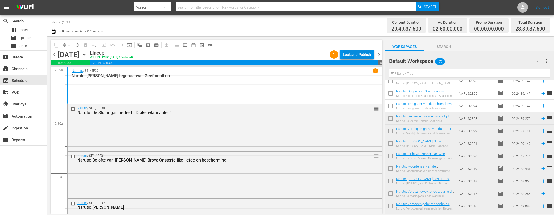
click at [366, 54] on div "Lock and Publish" at bounding box center [357, 54] width 28 height 9
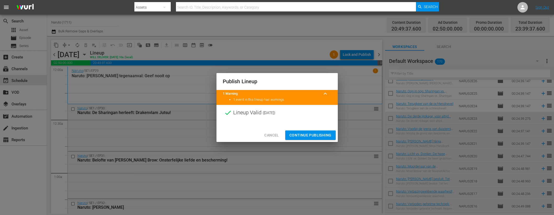
click at [299, 133] on span "Continue Publishing" at bounding box center [310, 135] width 42 height 7
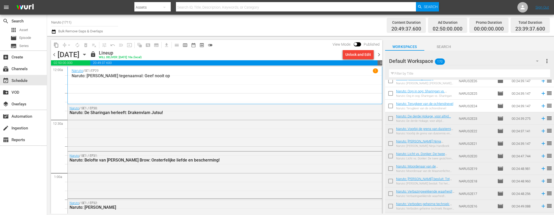
click at [377, 54] on span "chevron_right" at bounding box center [378, 54] width 7 height 7
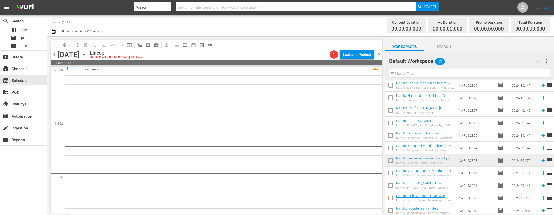
scroll to position [1042, 0]
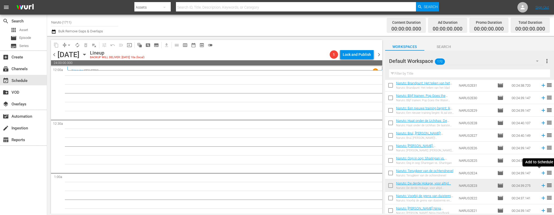
click at [541, 173] on icon at bounding box center [542, 173] width 3 height 3
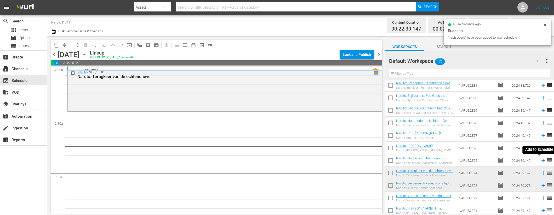
click at [540, 160] on icon at bounding box center [543, 161] width 6 height 6
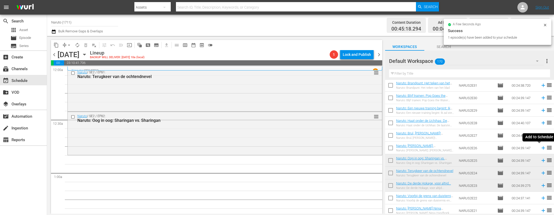
click at [540, 147] on icon at bounding box center [543, 148] width 6 height 6
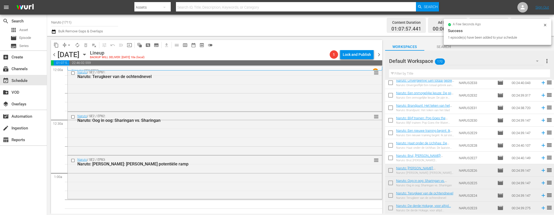
scroll to position [1019, 0]
click at [541, 158] on icon at bounding box center [542, 158] width 3 height 3
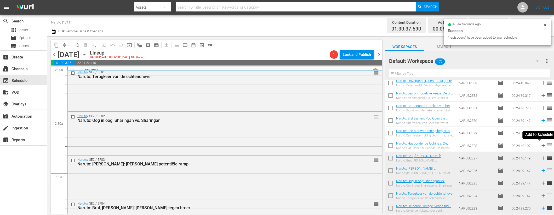
click at [540, 146] on icon at bounding box center [543, 146] width 6 height 6
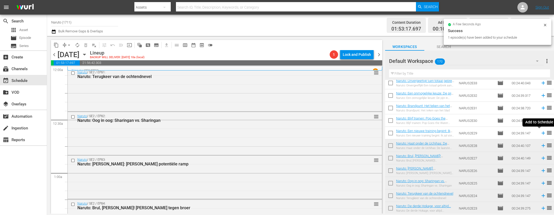
click at [540, 132] on icon at bounding box center [543, 133] width 6 height 6
